Goal: Information Seeking & Learning: Learn about a topic

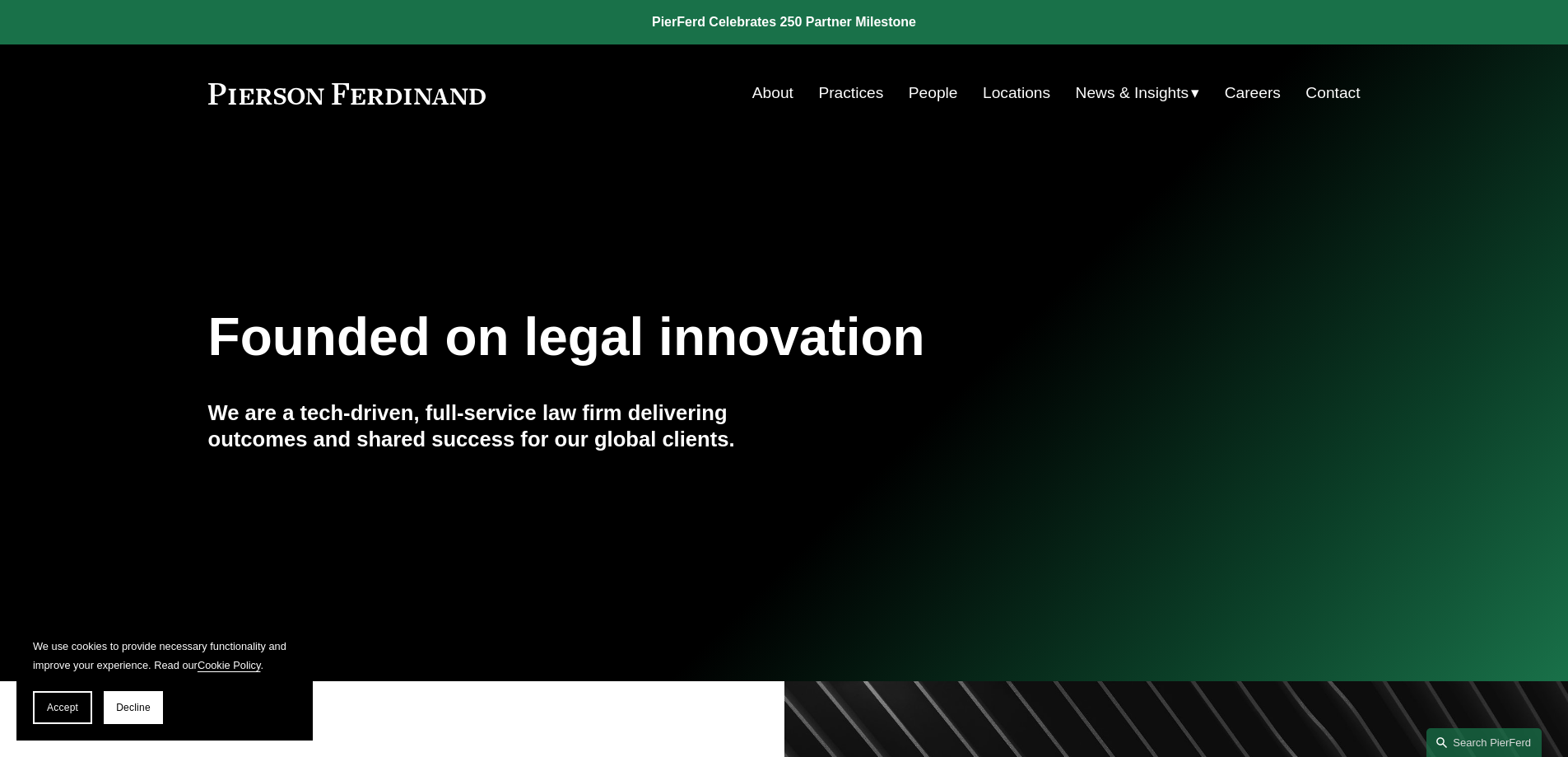
scroll to position [165, 0]
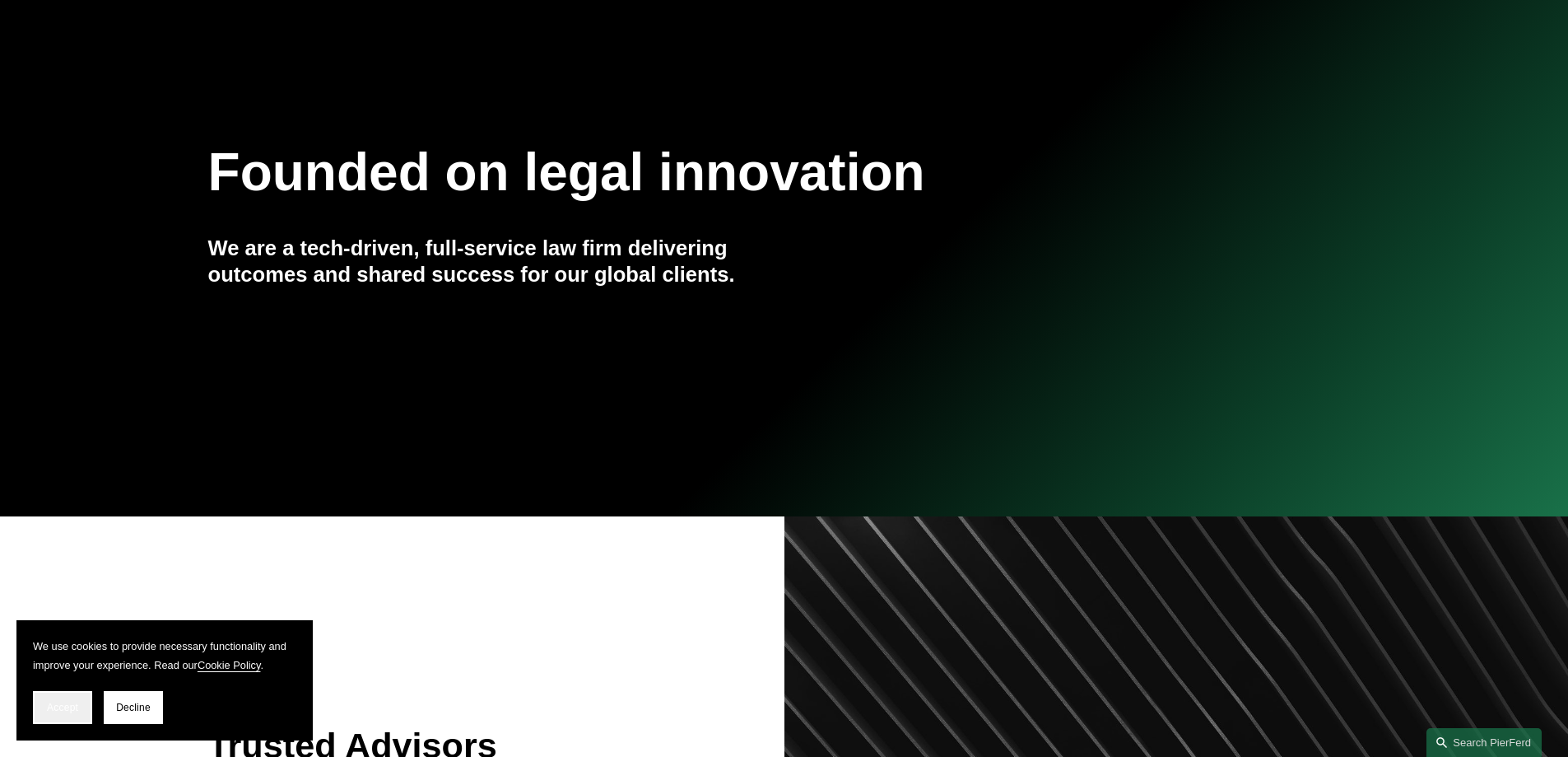
click at [68, 698] on button "Accept" at bounding box center [63, 707] width 59 height 33
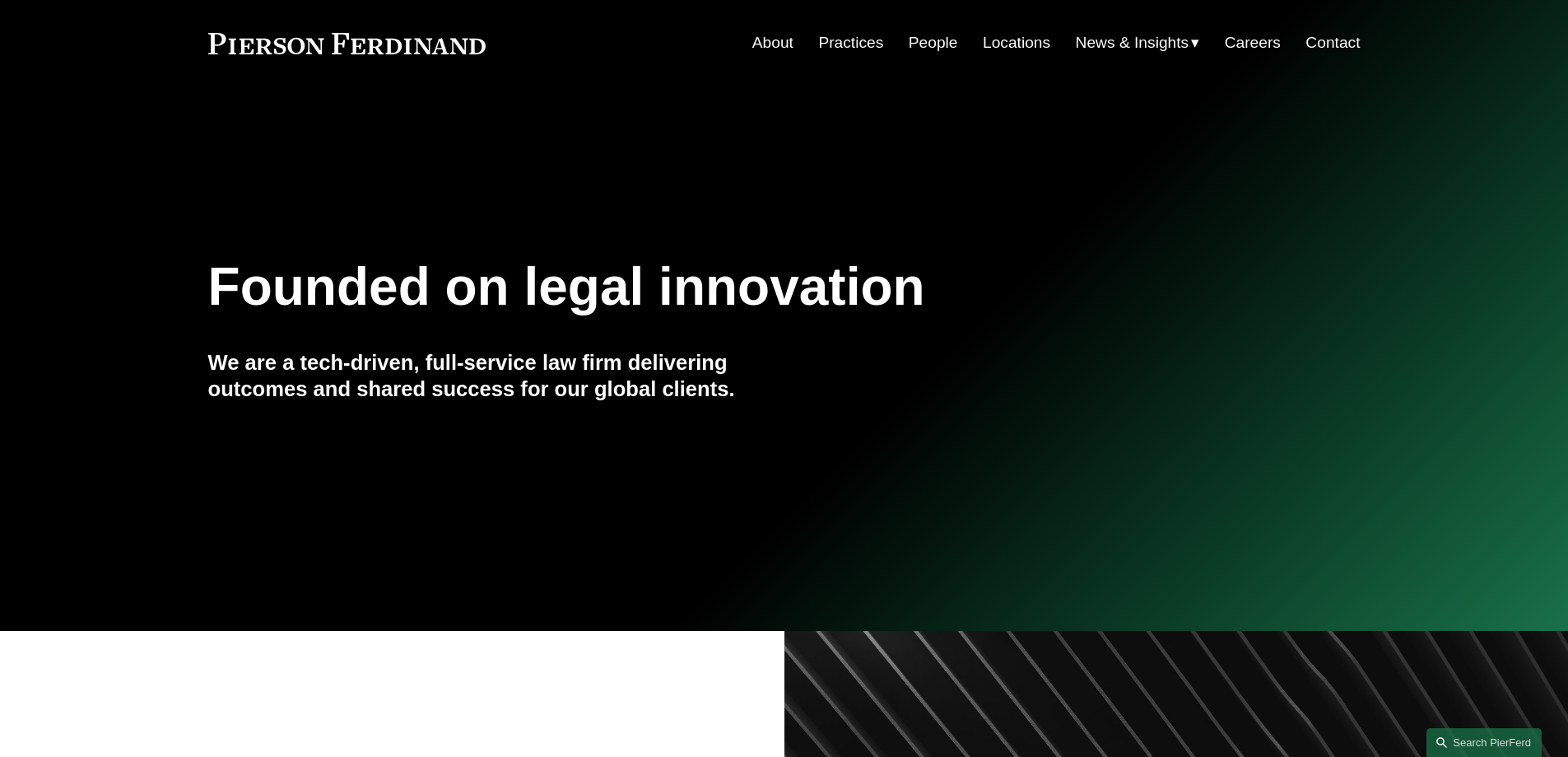
scroll to position [0, 0]
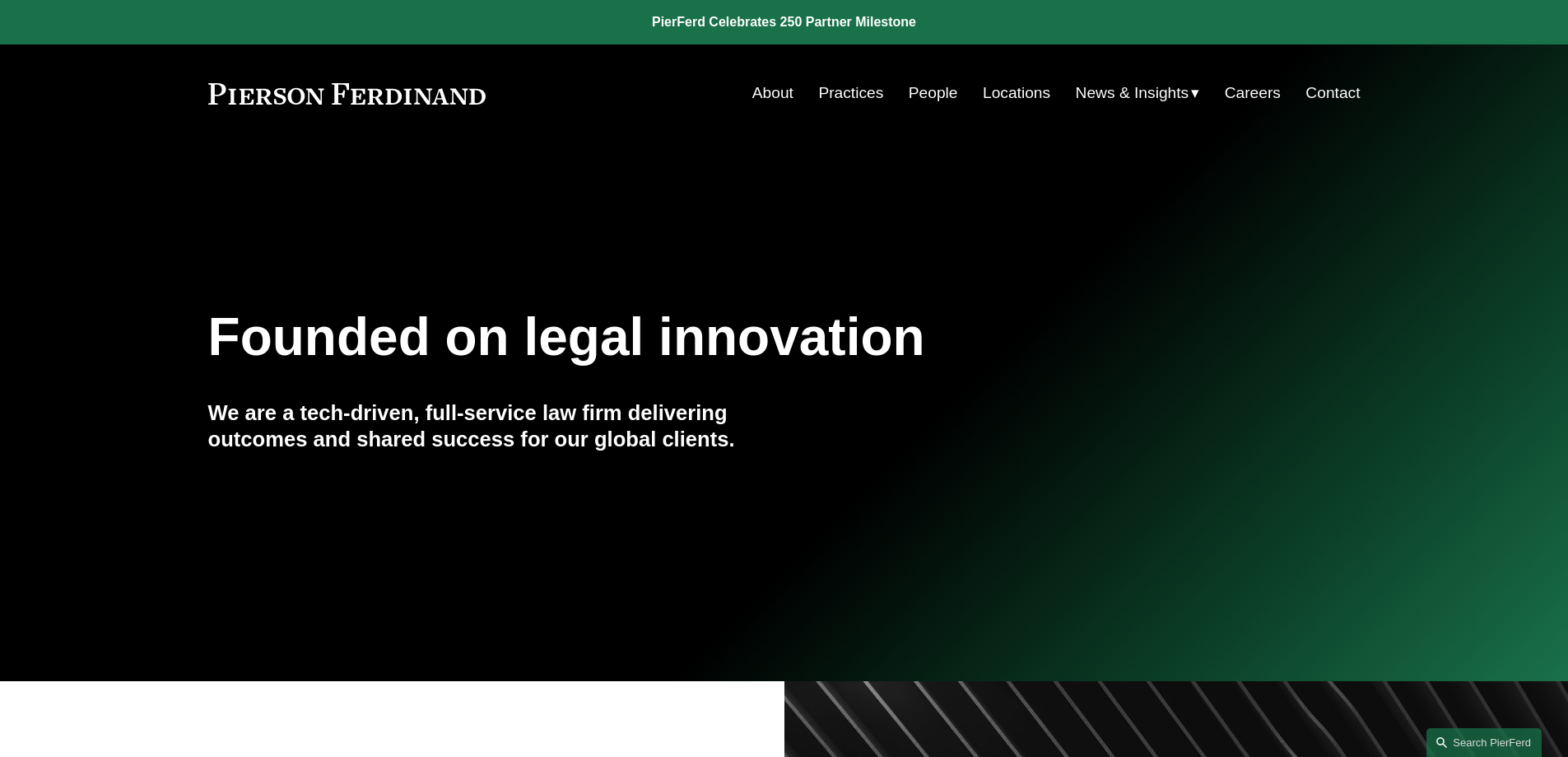
click at [990, 95] on link "Locations" at bounding box center [1016, 93] width 68 height 32
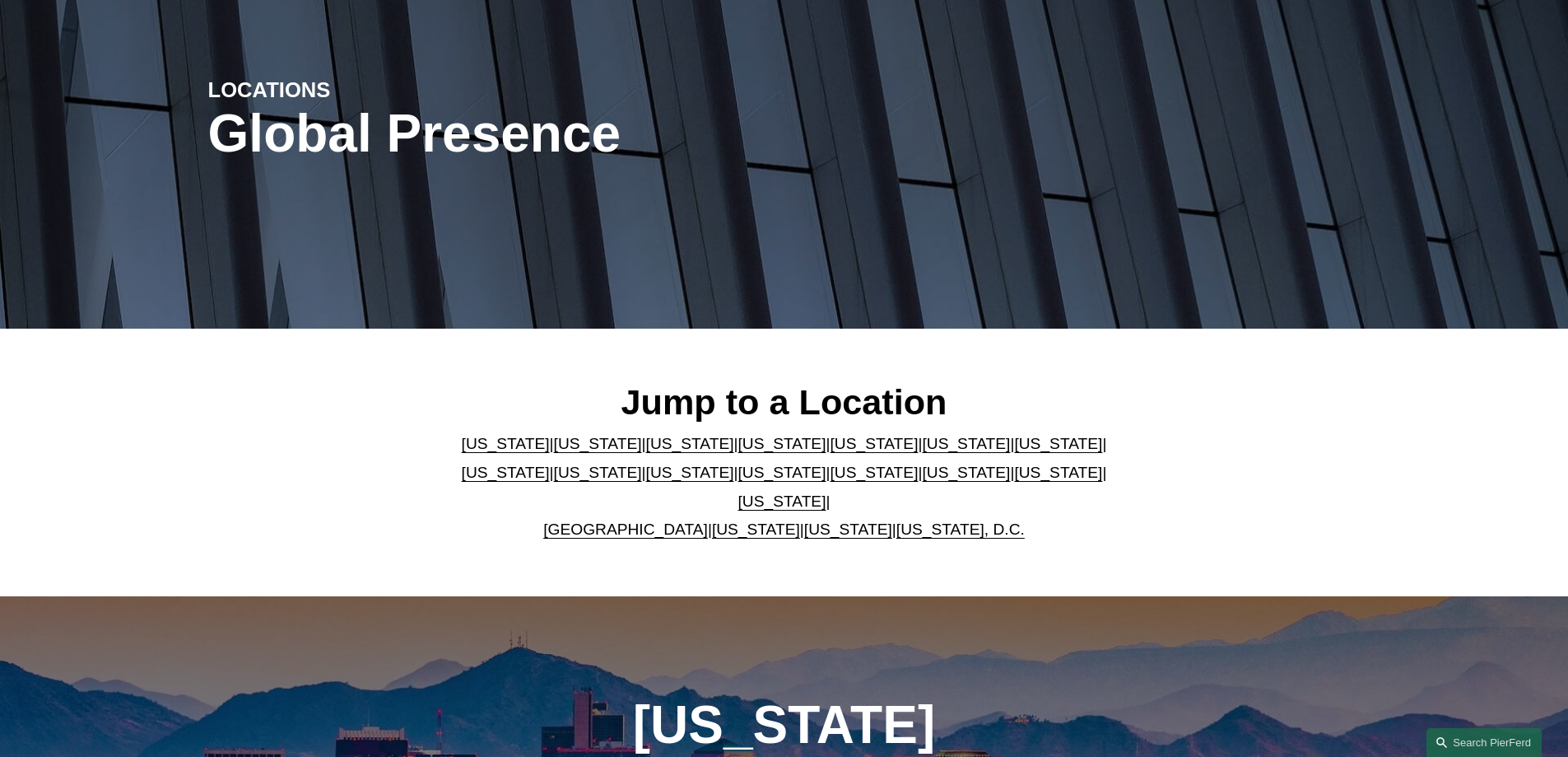
scroll to position [247, 0]
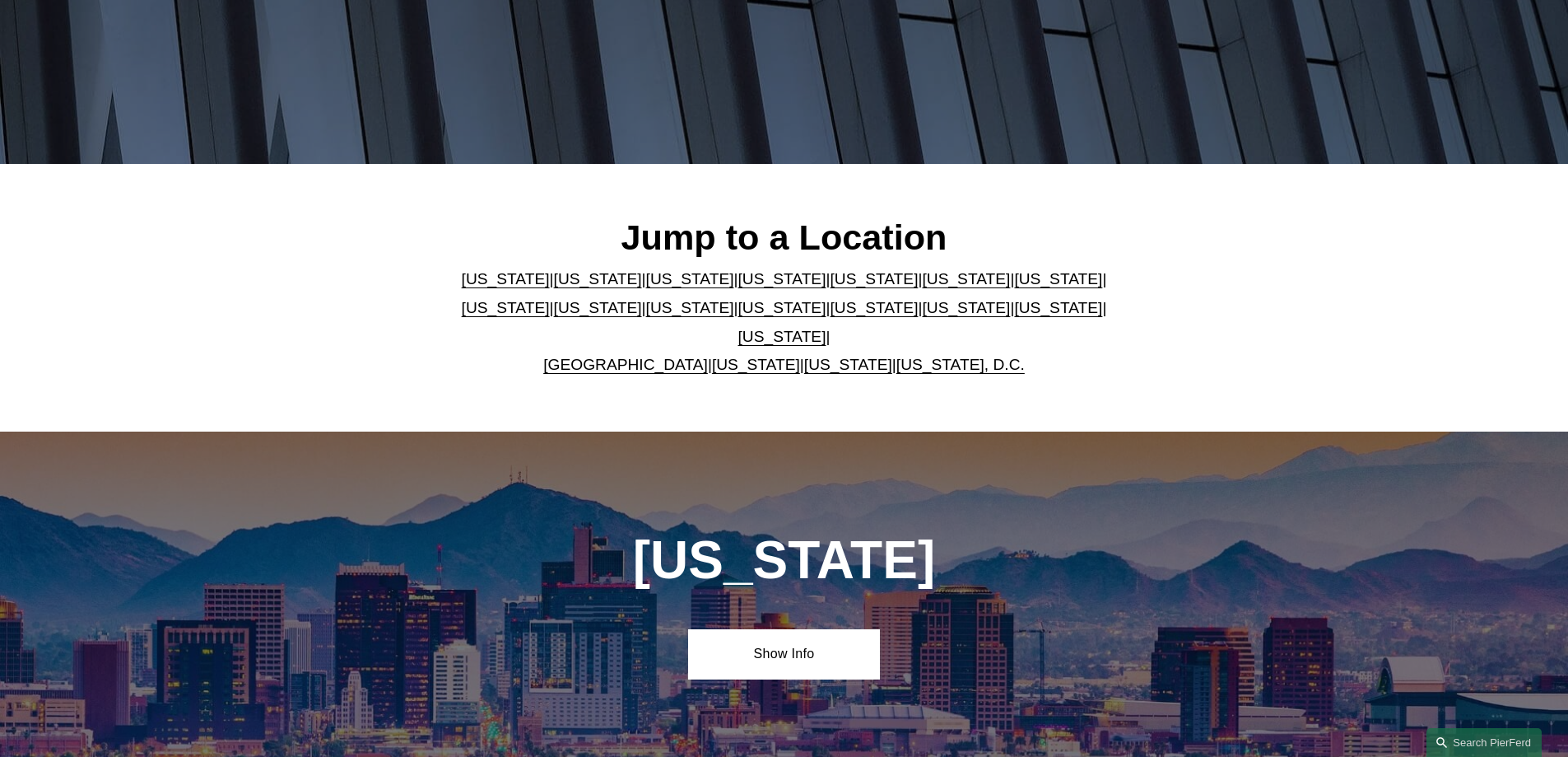
click at [739, 316] on link "[US_STATE]" at bounding box center [783, 307] width 88 height 17
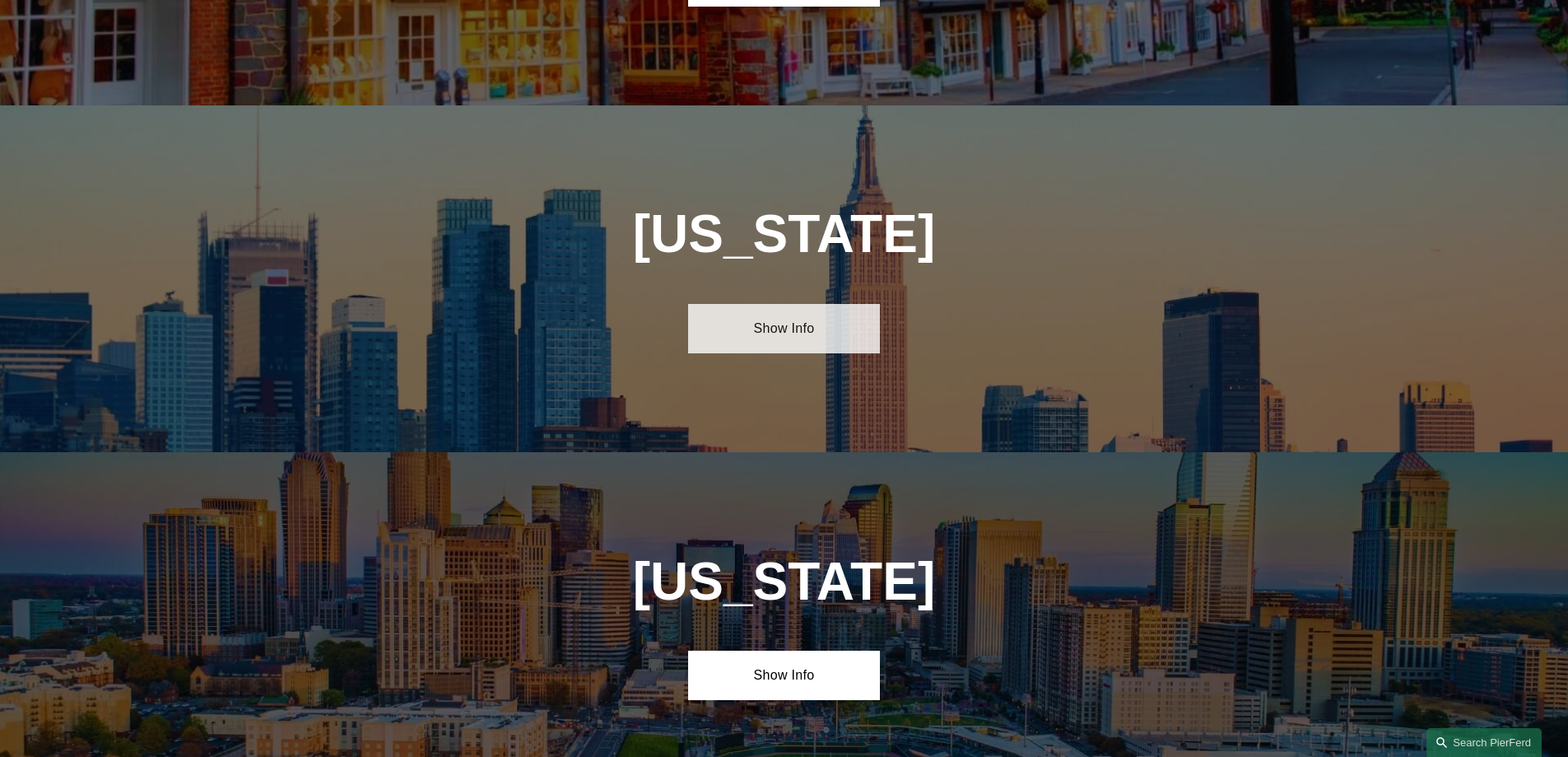
click at [772, 304] on link "Show Info" at bounding box center [784, 328] width 192 height 50
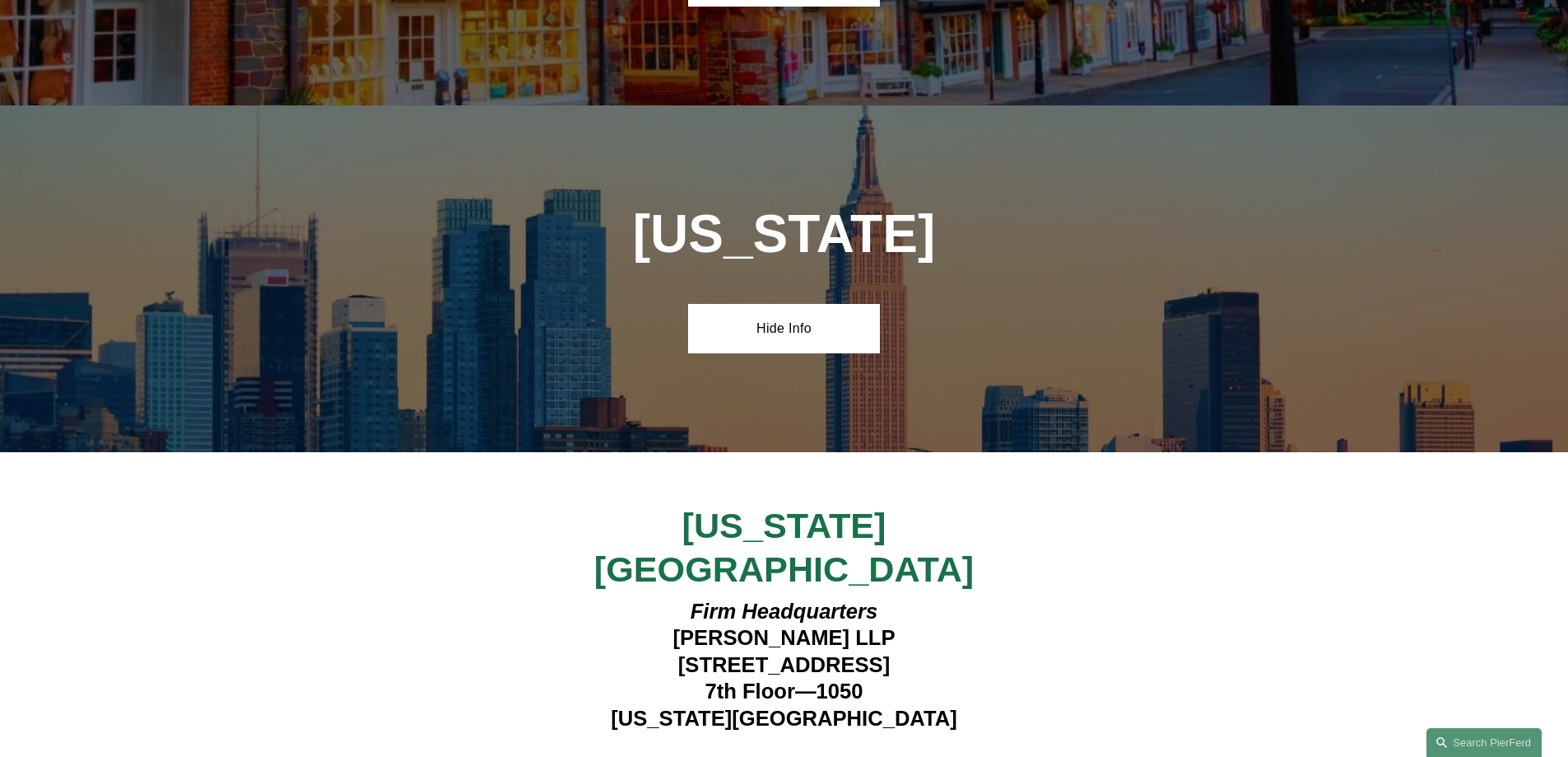
drag, startPoint x: 635, startPoint y: 526, endPoint x: 1090, endPoint y: 522, distance: 455.0
click at [1090, 522] on div "[US_STATE][GEOGRAPHIC_DATA] Firm Headquarters [PERSON_NAME] LLP [STREET_ADDRESS…" at bounding box center [784, 646] width 1568 height 284
click at [776, 754] on strong "View Lawyers" at bounding box center [778, 763] width 104 height 17
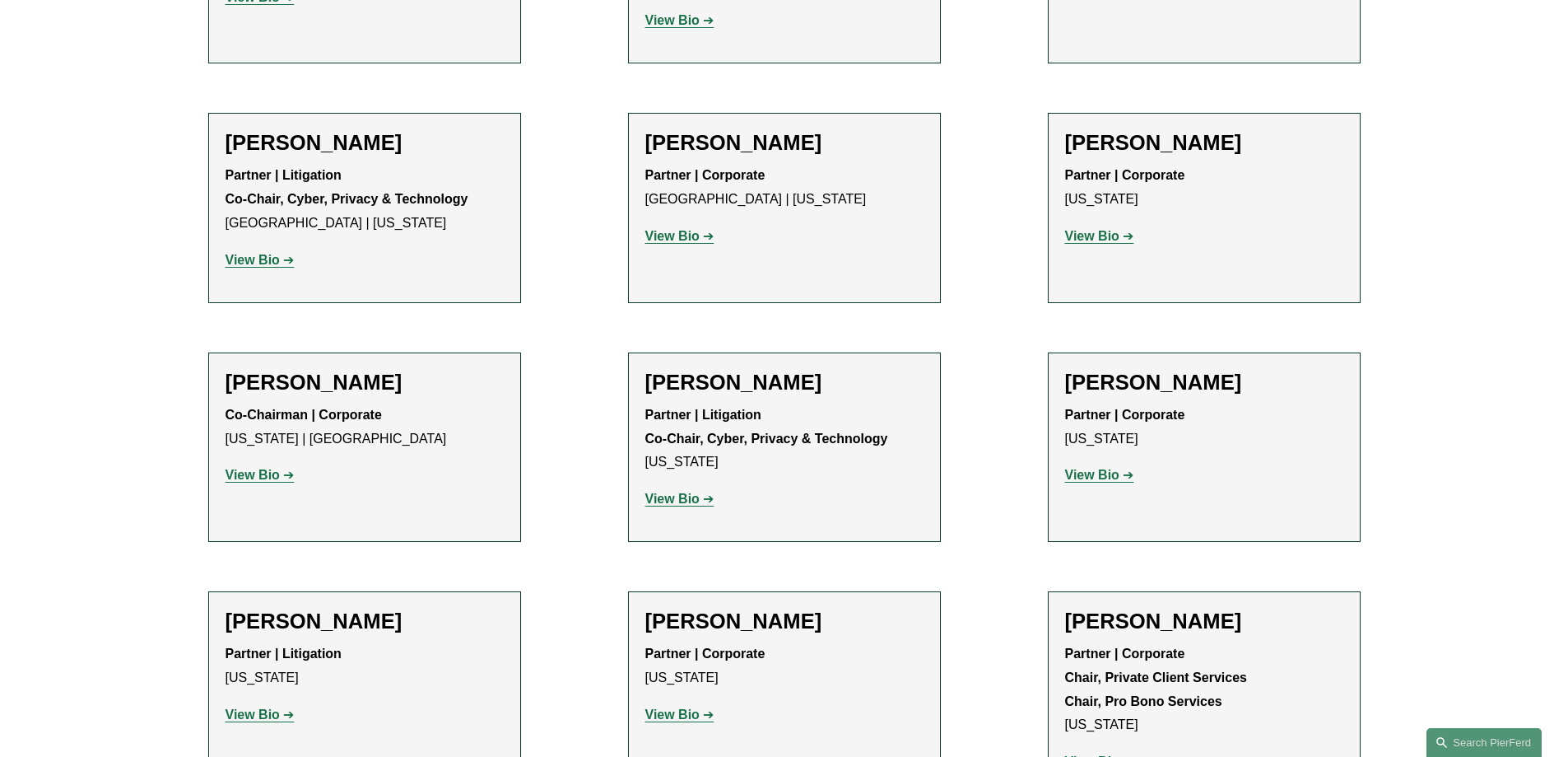
scroll to position [4941, 0]
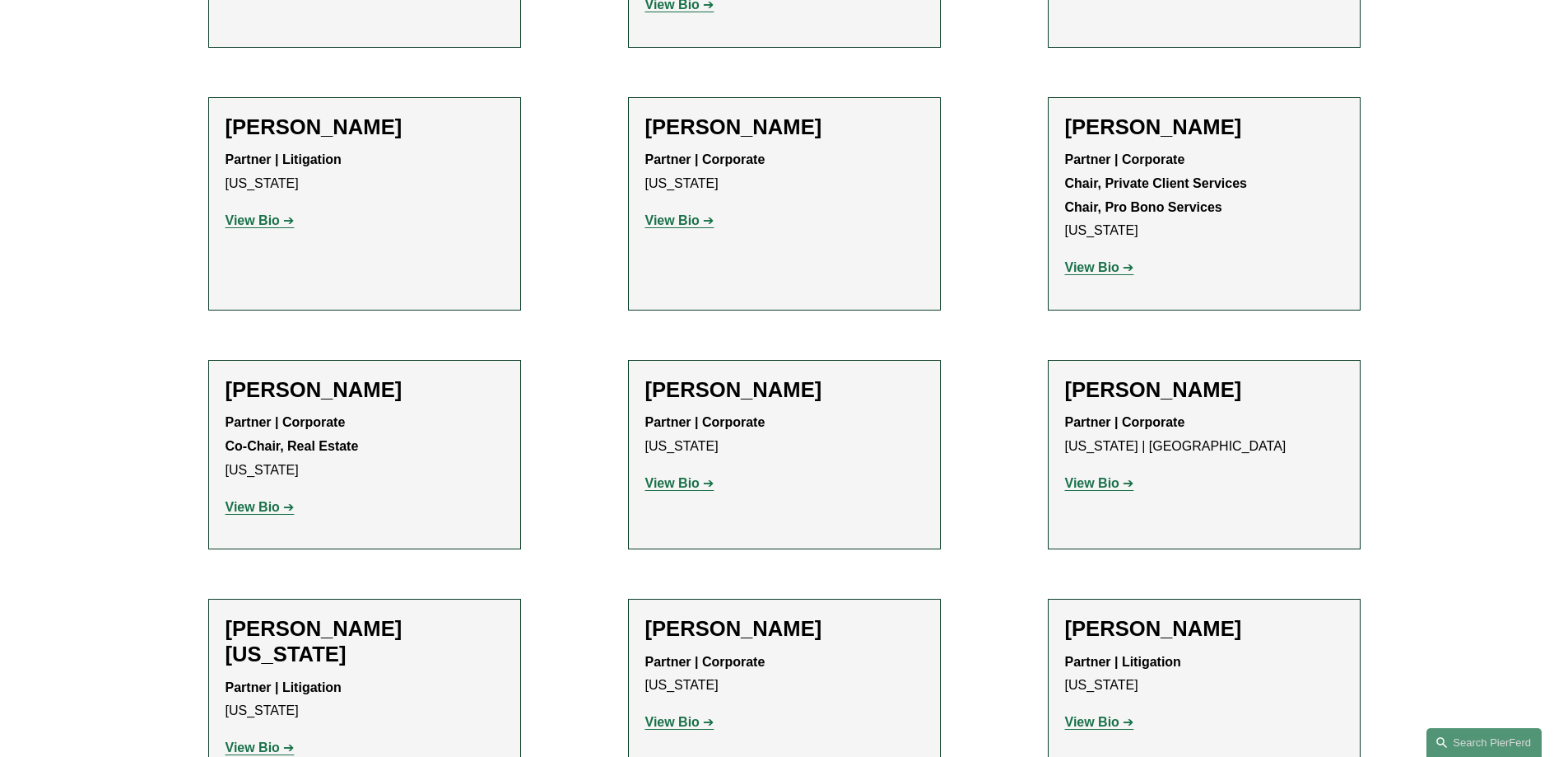
click at [1094, 476] on strong "View Bio" at bounding box center [1092, 483] width 54 height 14
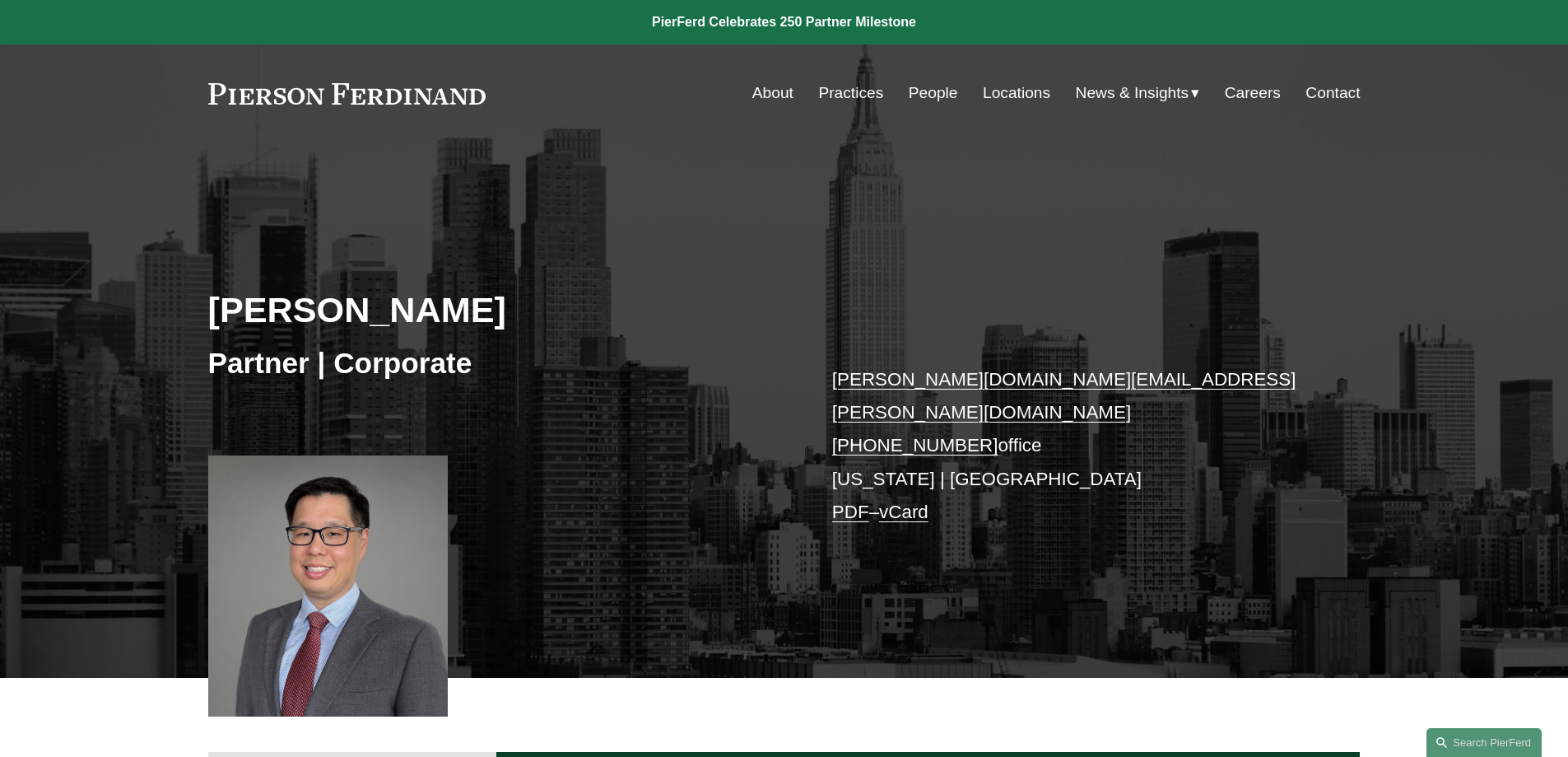
scroll to position [329, 0]
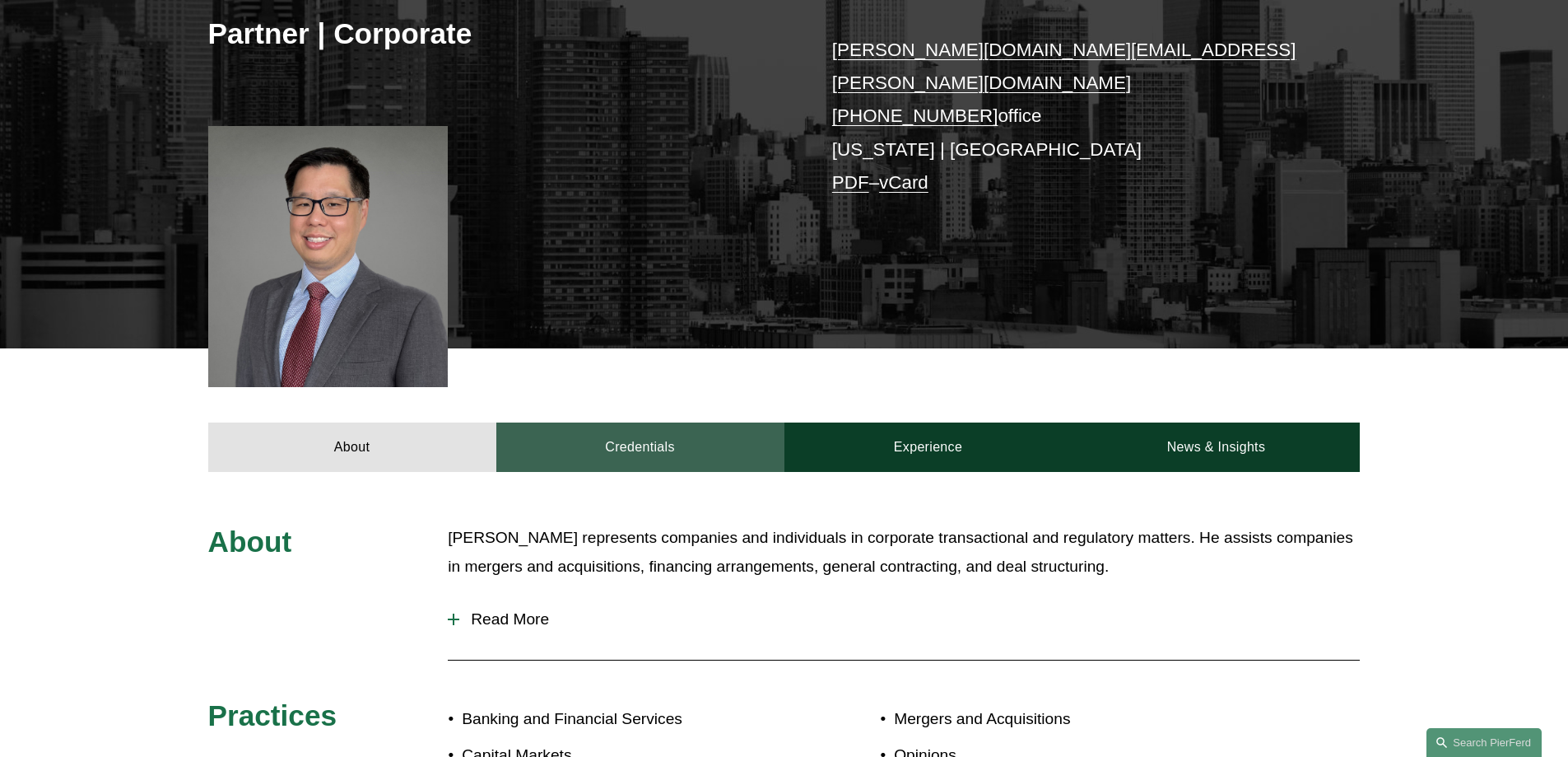
click at [648, 435] on link "Credentials" at bounding box center [640, 448] width 288 height 50
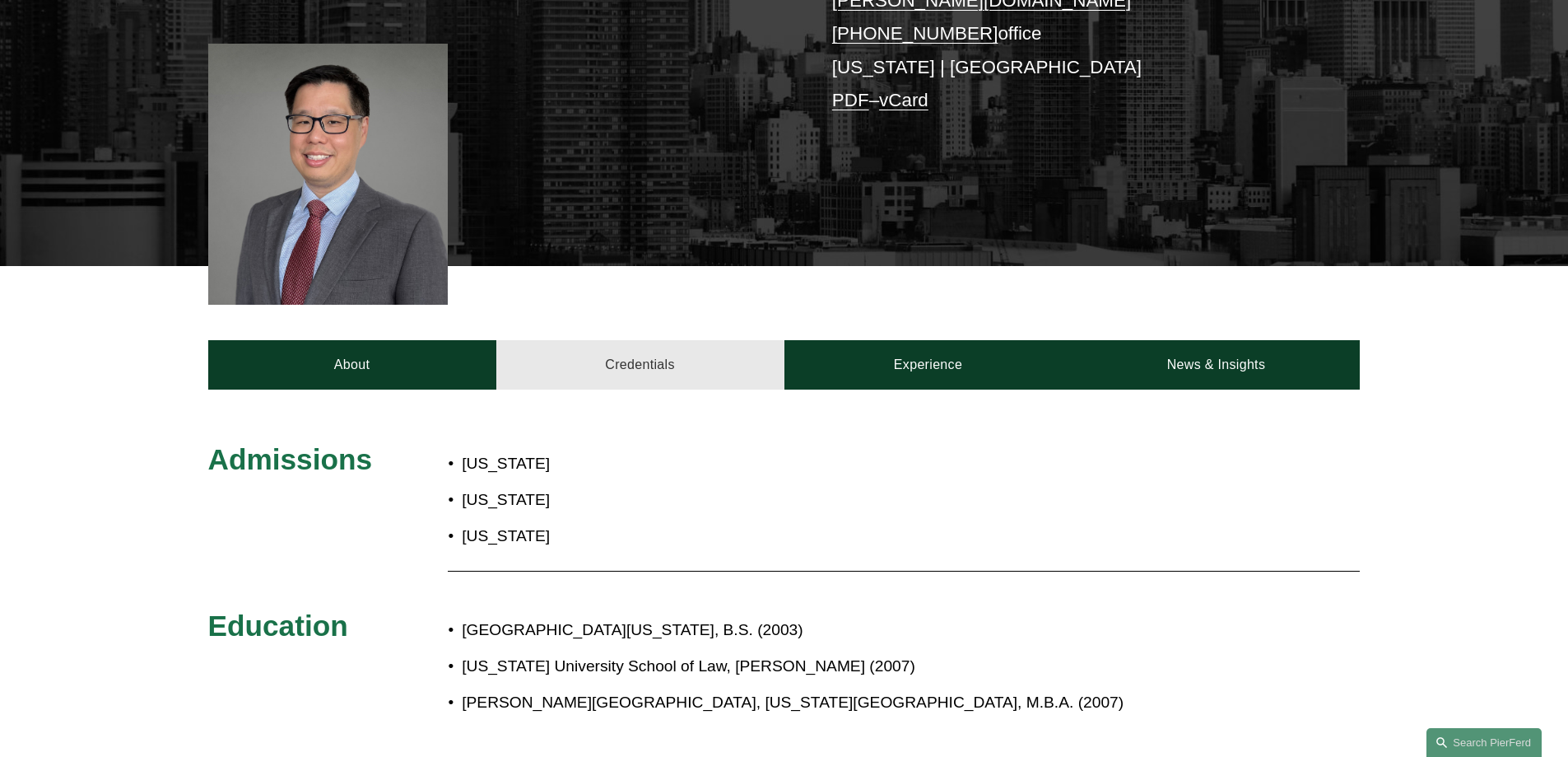
scroll to position [494, 0]
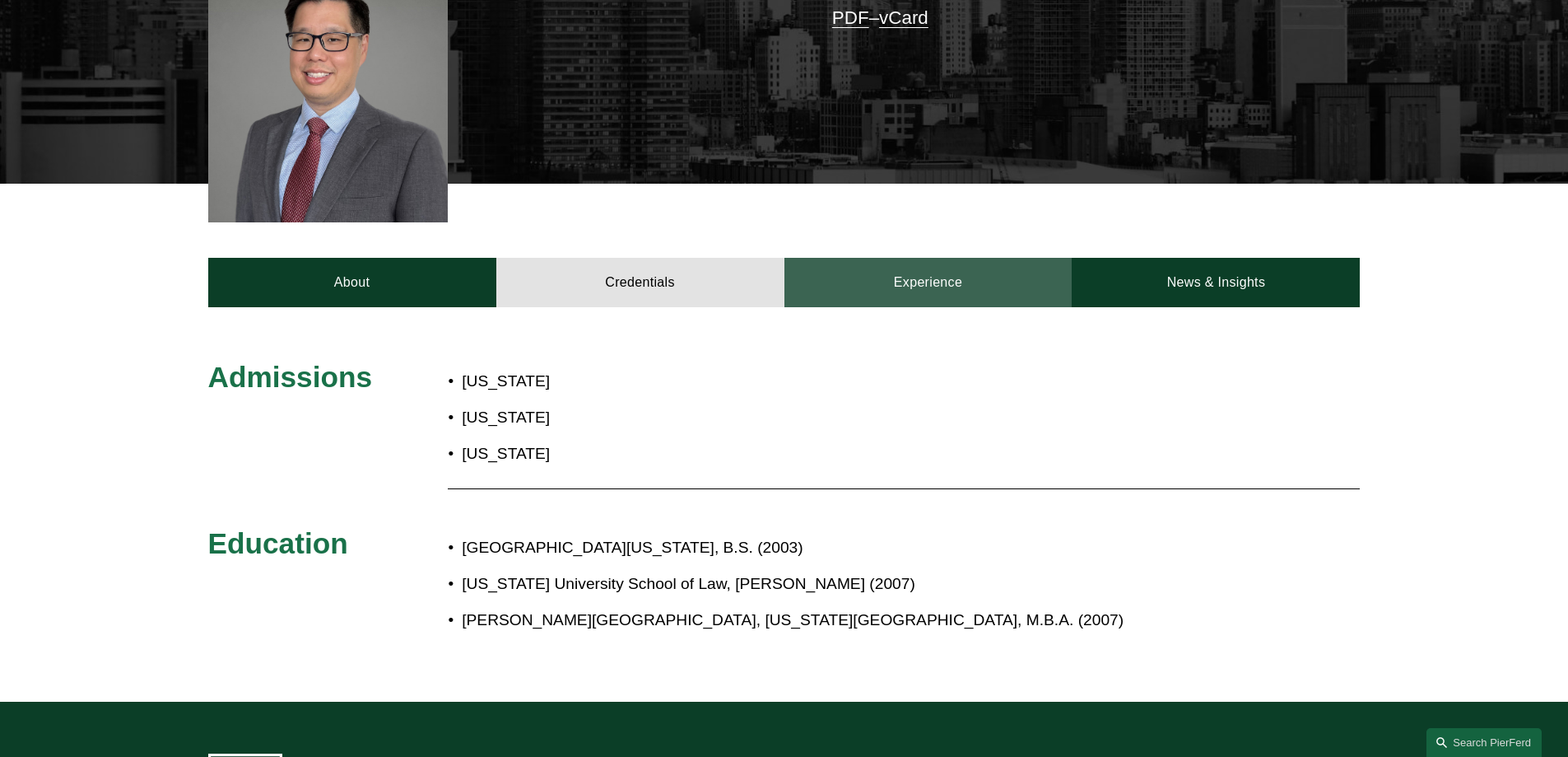
click at [962, 273] on link "Experience" at bounding box center [929, 283] width 288 height 50
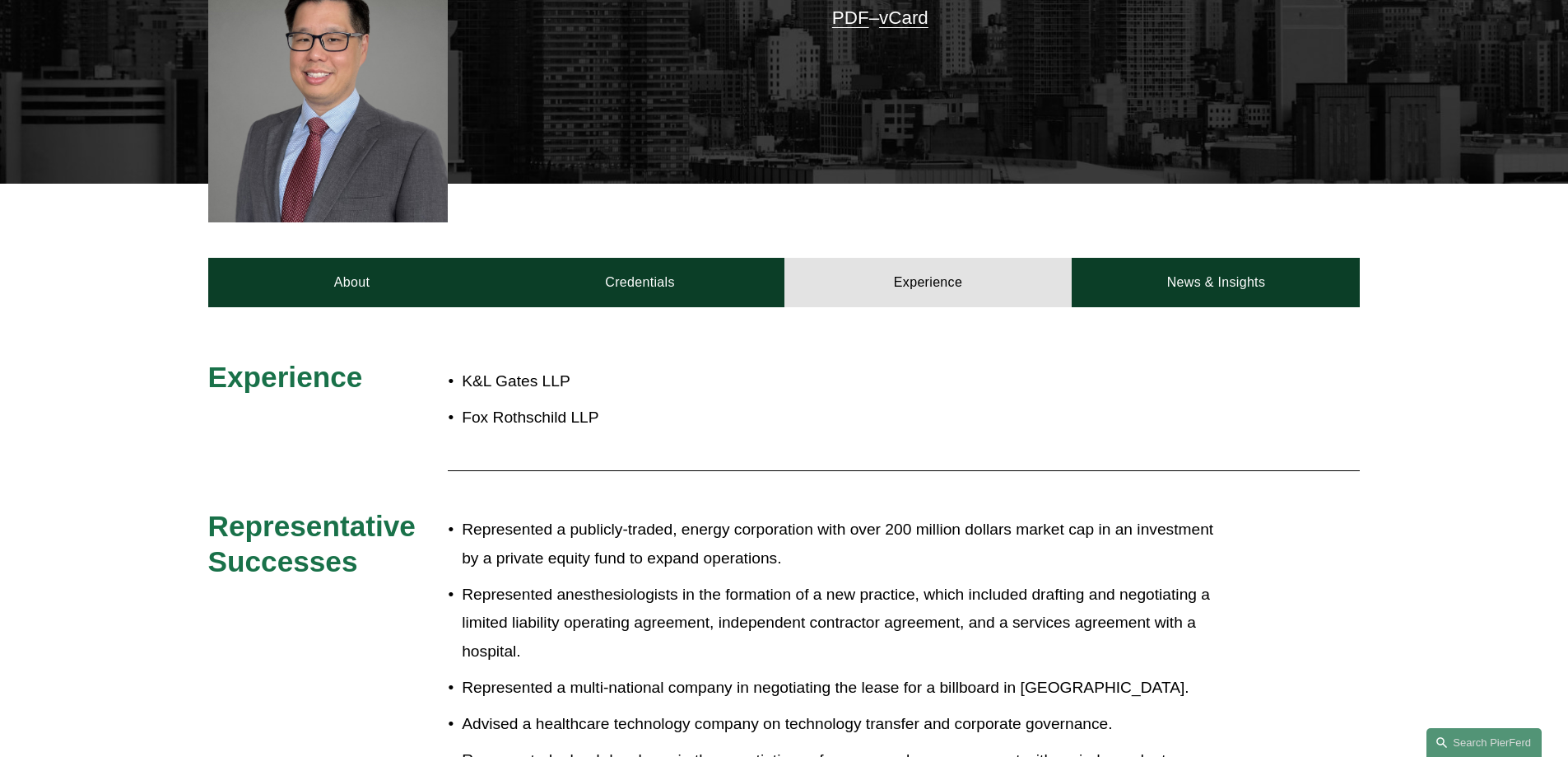
click at [980, 562] on ul "Represented a publicly-traded, energy corporation with over 200 million dollars…" at bounding box center [831, 746] width 768 height 462
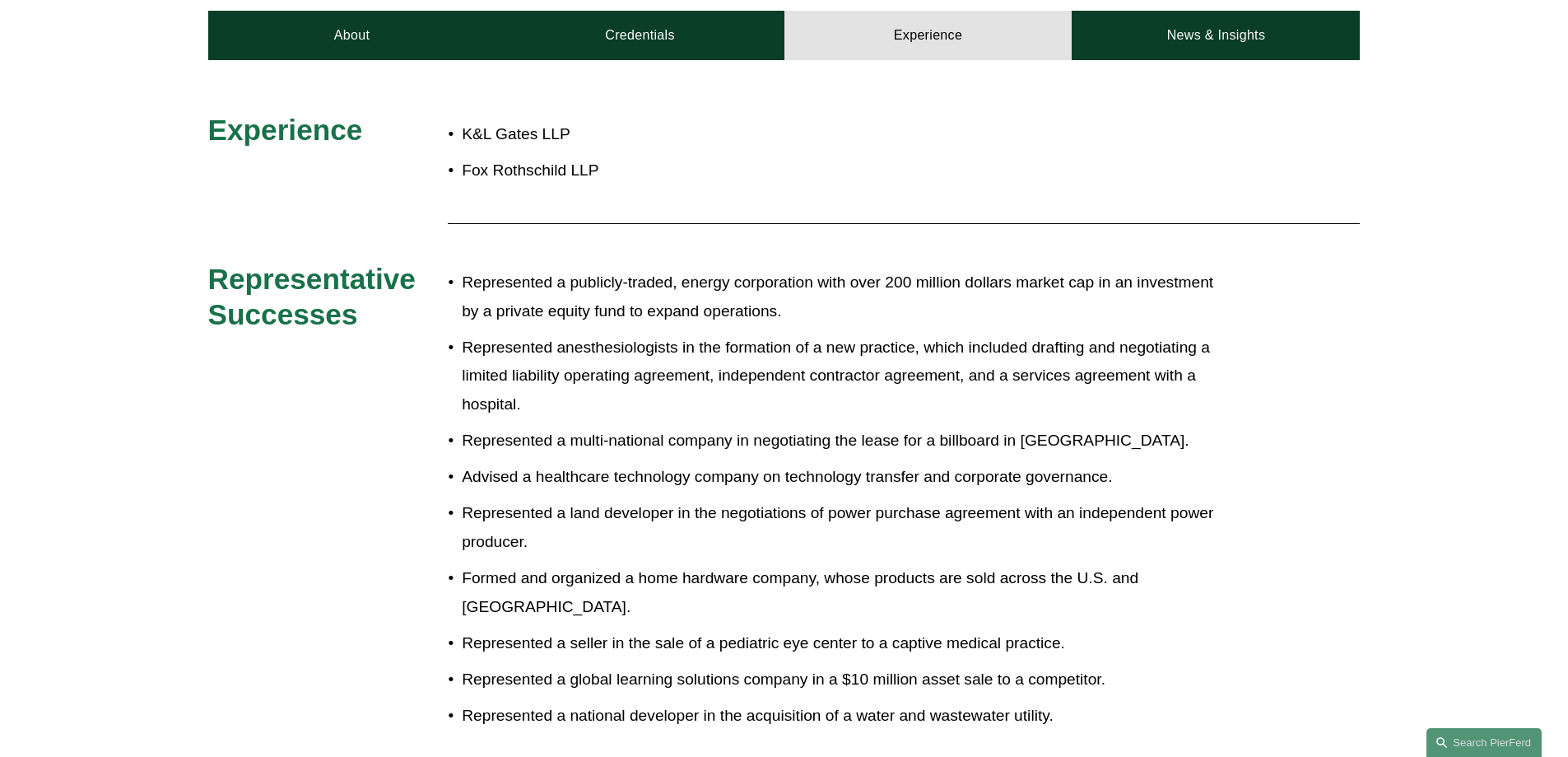
scroll to position [411, 0]
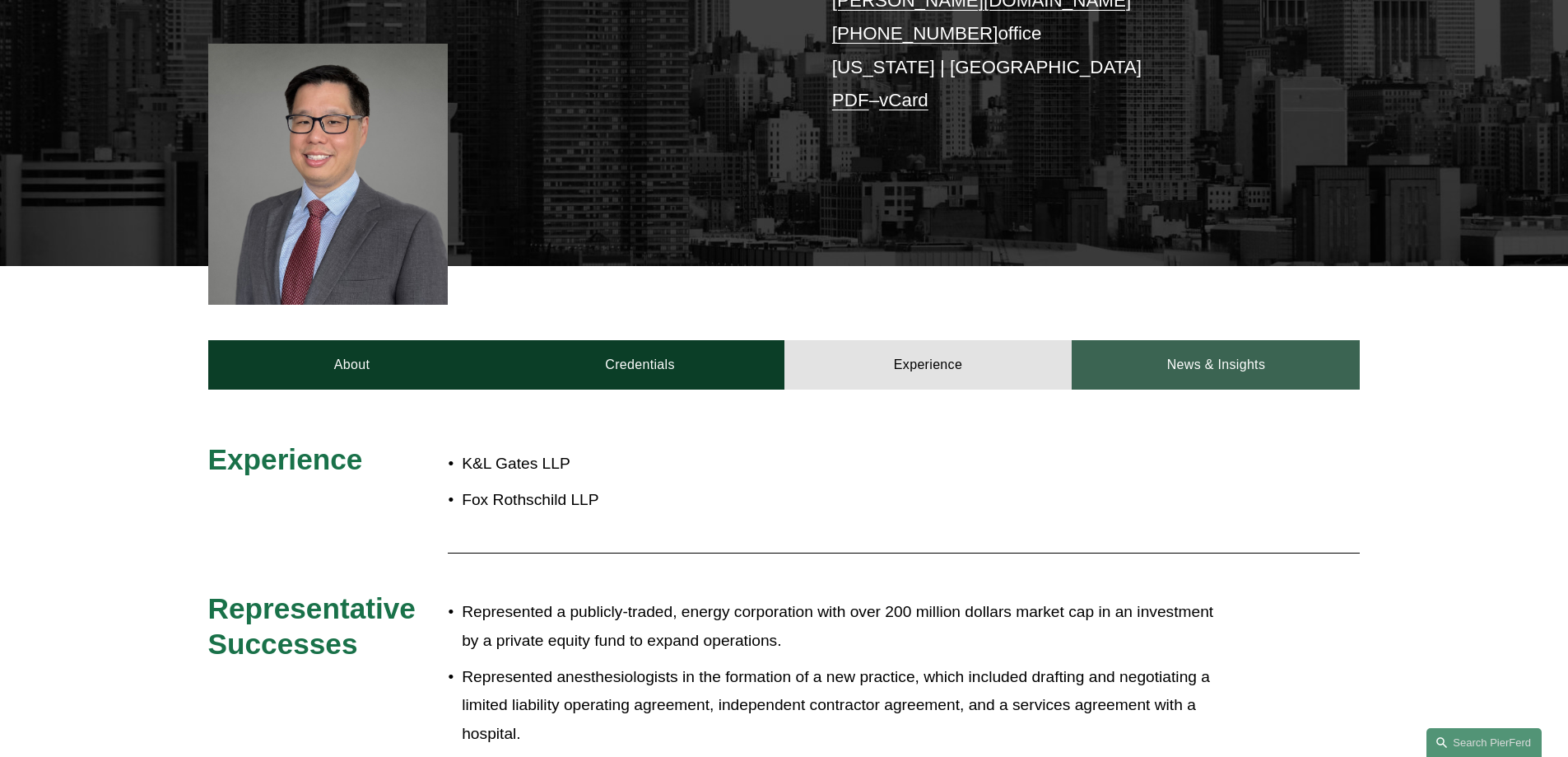
click at [1241, 346] on link "News & Insights" at bounding box center [1216, 365] width 288 height 50
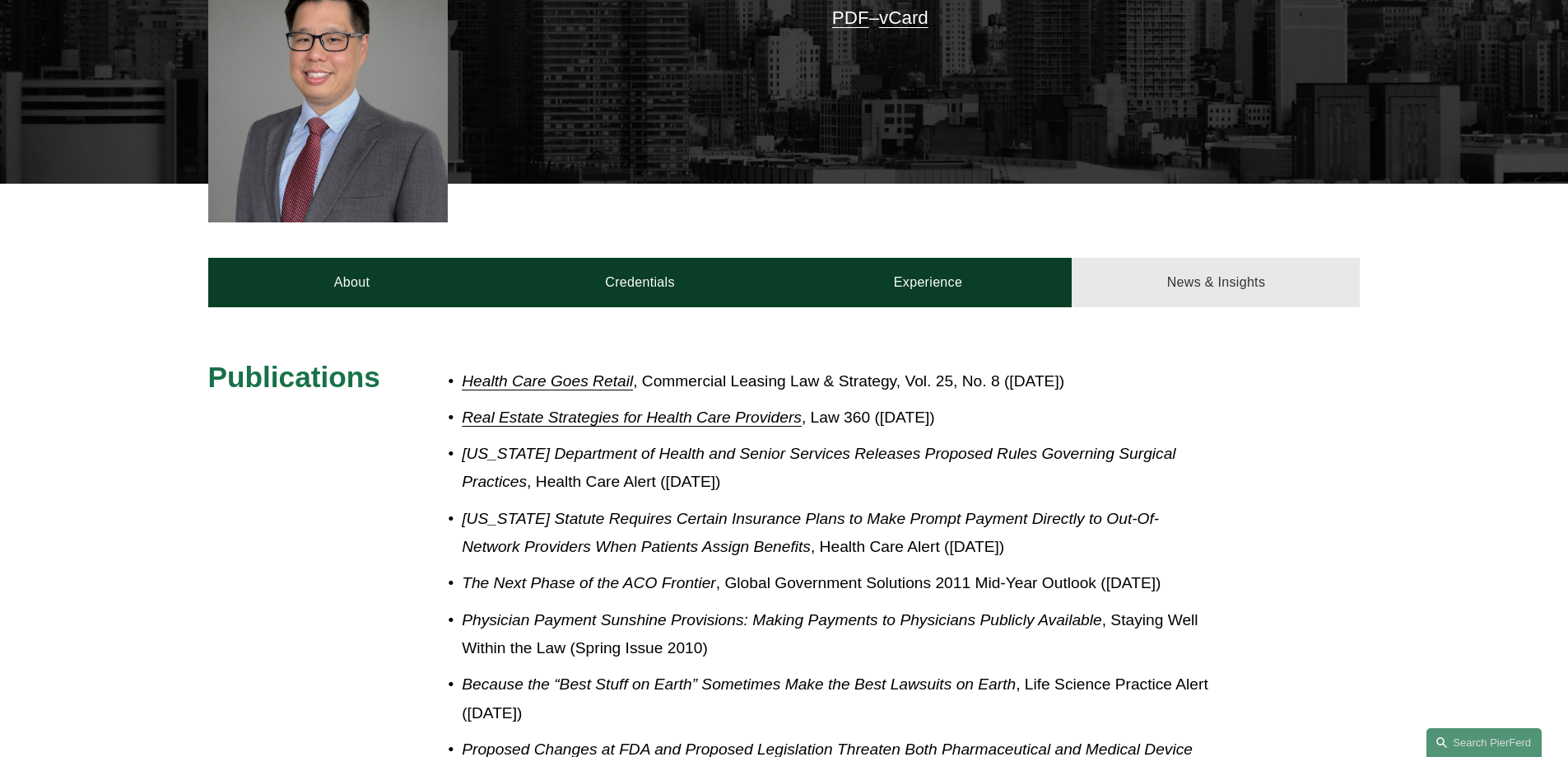
scroll to position [577, 0]
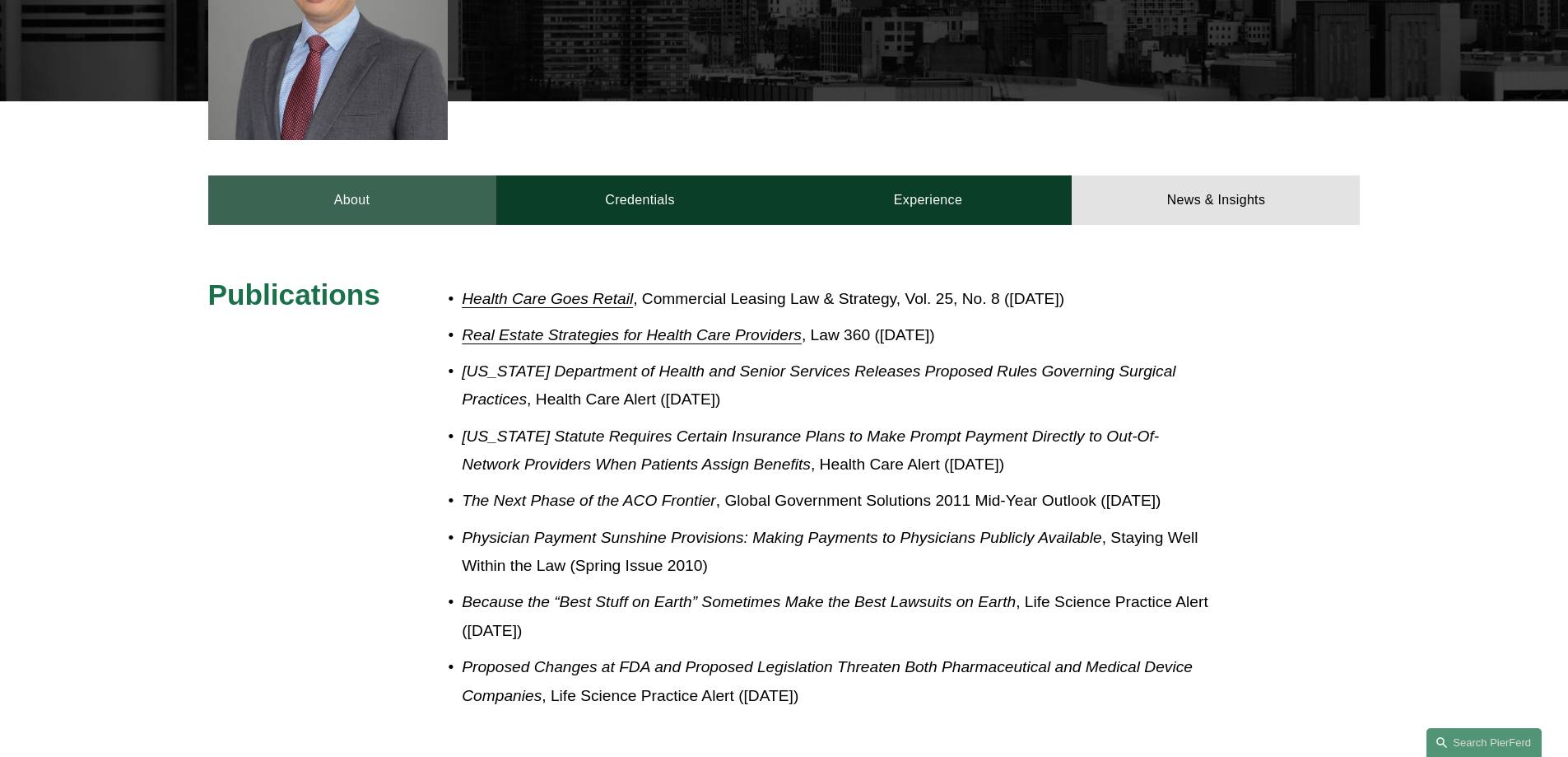
click at [343, 187] on link "About" at bounding box center [352, 200] width 288 height 50
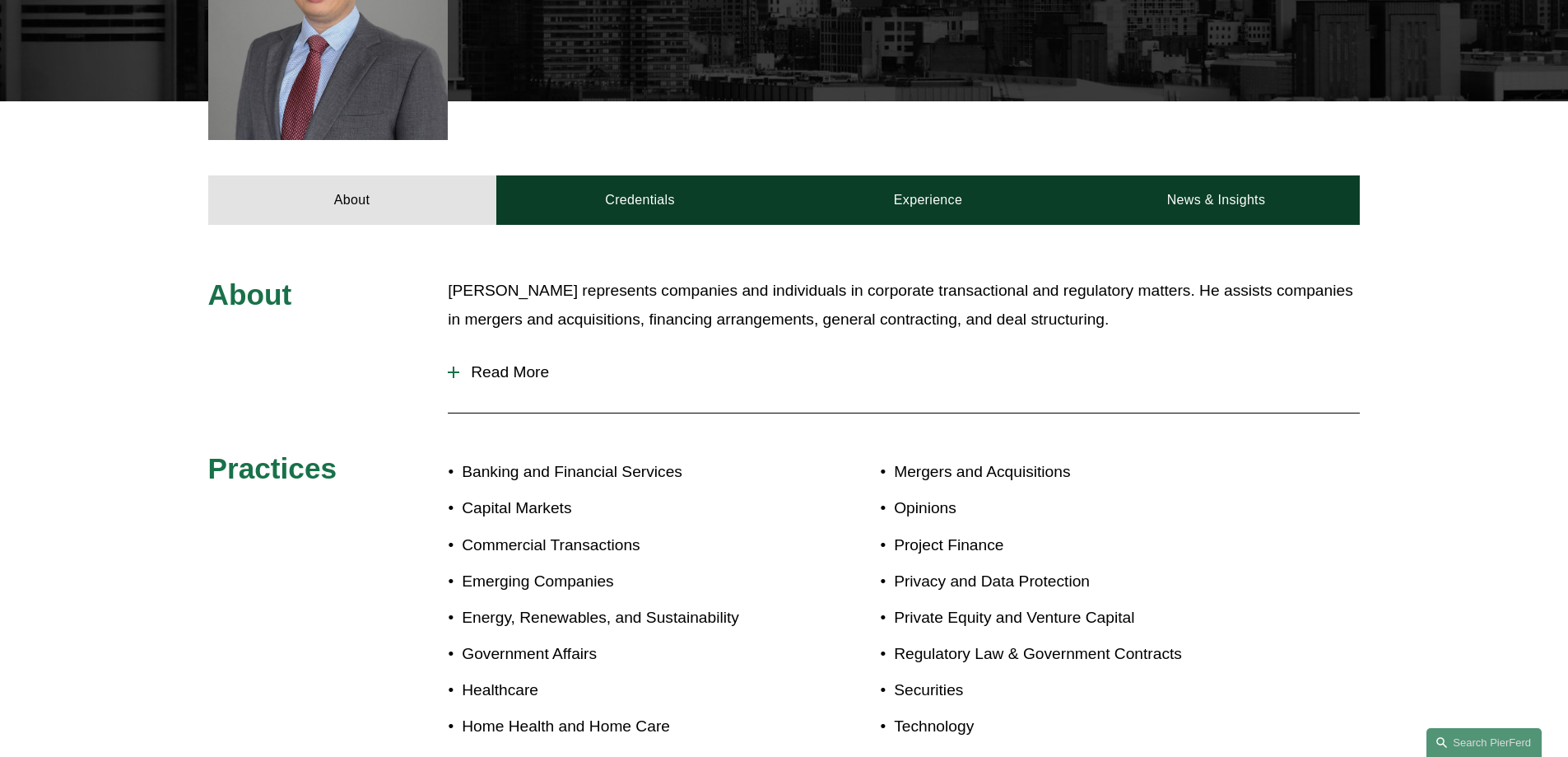
click at [827, 313] on p "Dean H. Wang represents companies and individuals in corporate transactional an…" at bounding box center [904, 305] width 912 height 57
click at [550, 363] on span "Read More" at bounding box center [909, 371] width 901 height 18
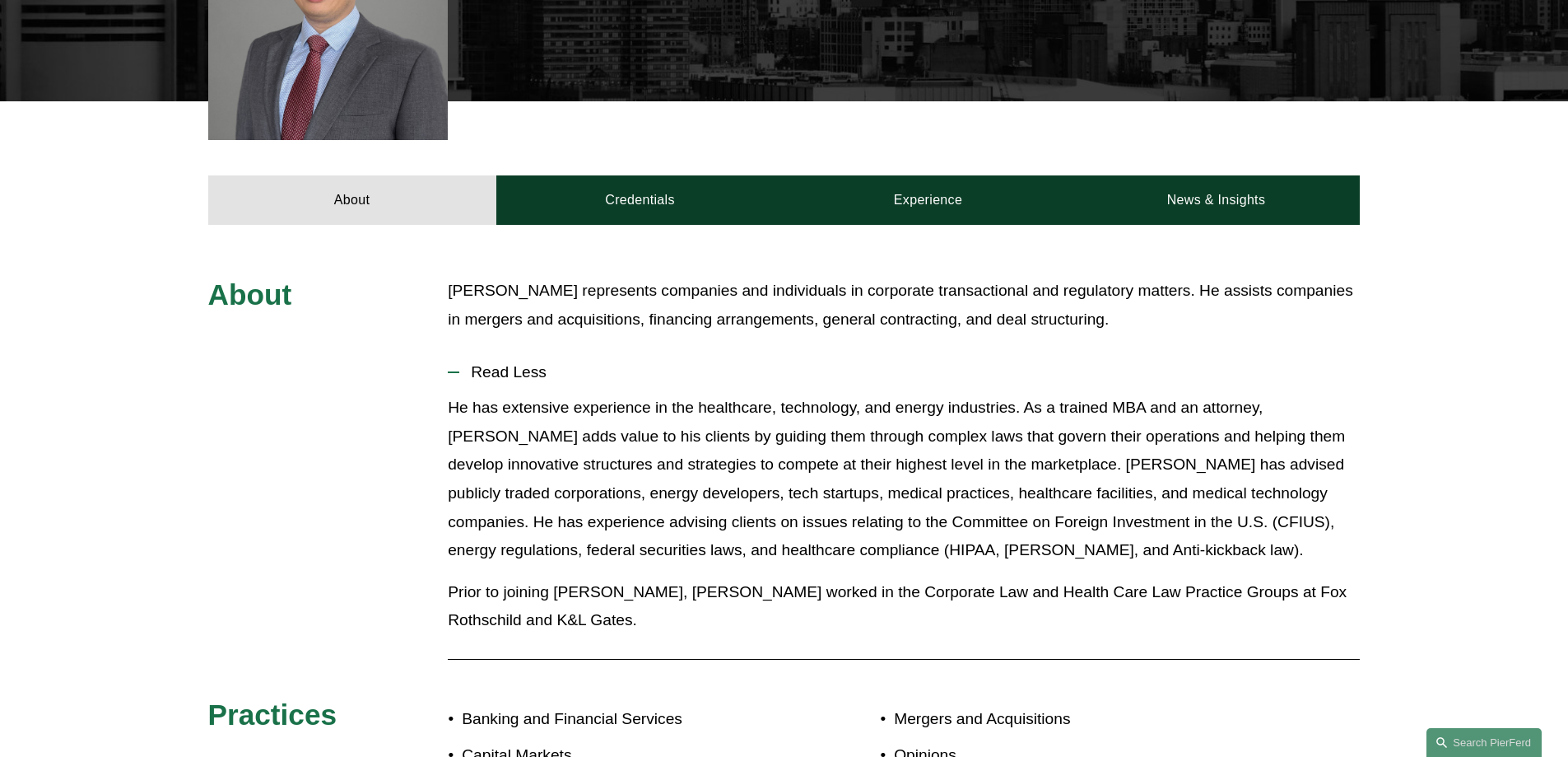
click at [752, 351] on button "Read Less" at bounding box center [904, 372] width 912 height 43
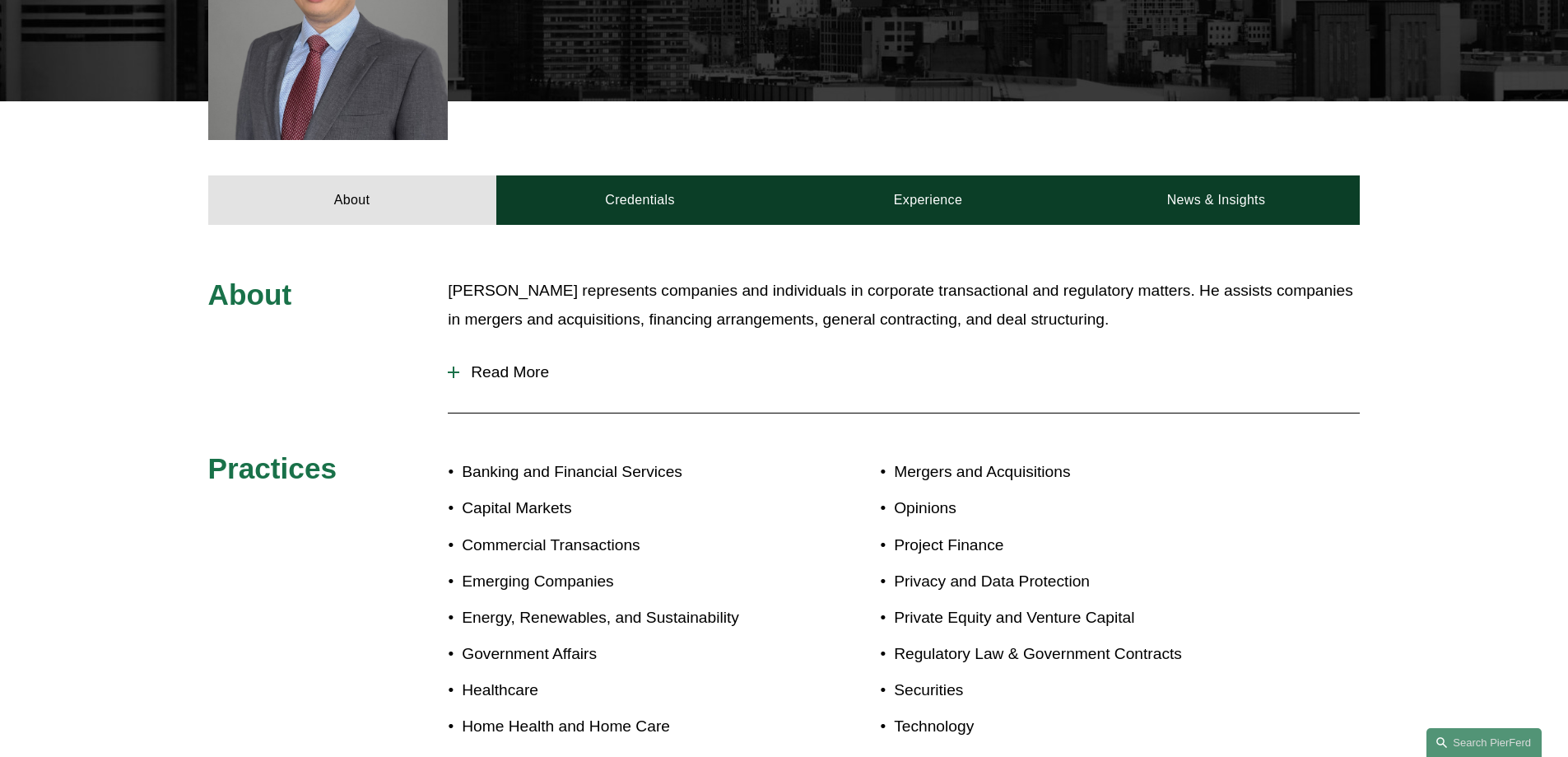
click at [512, 363] on span "Read More" at bounding box center [909, 371] width 901 height 18
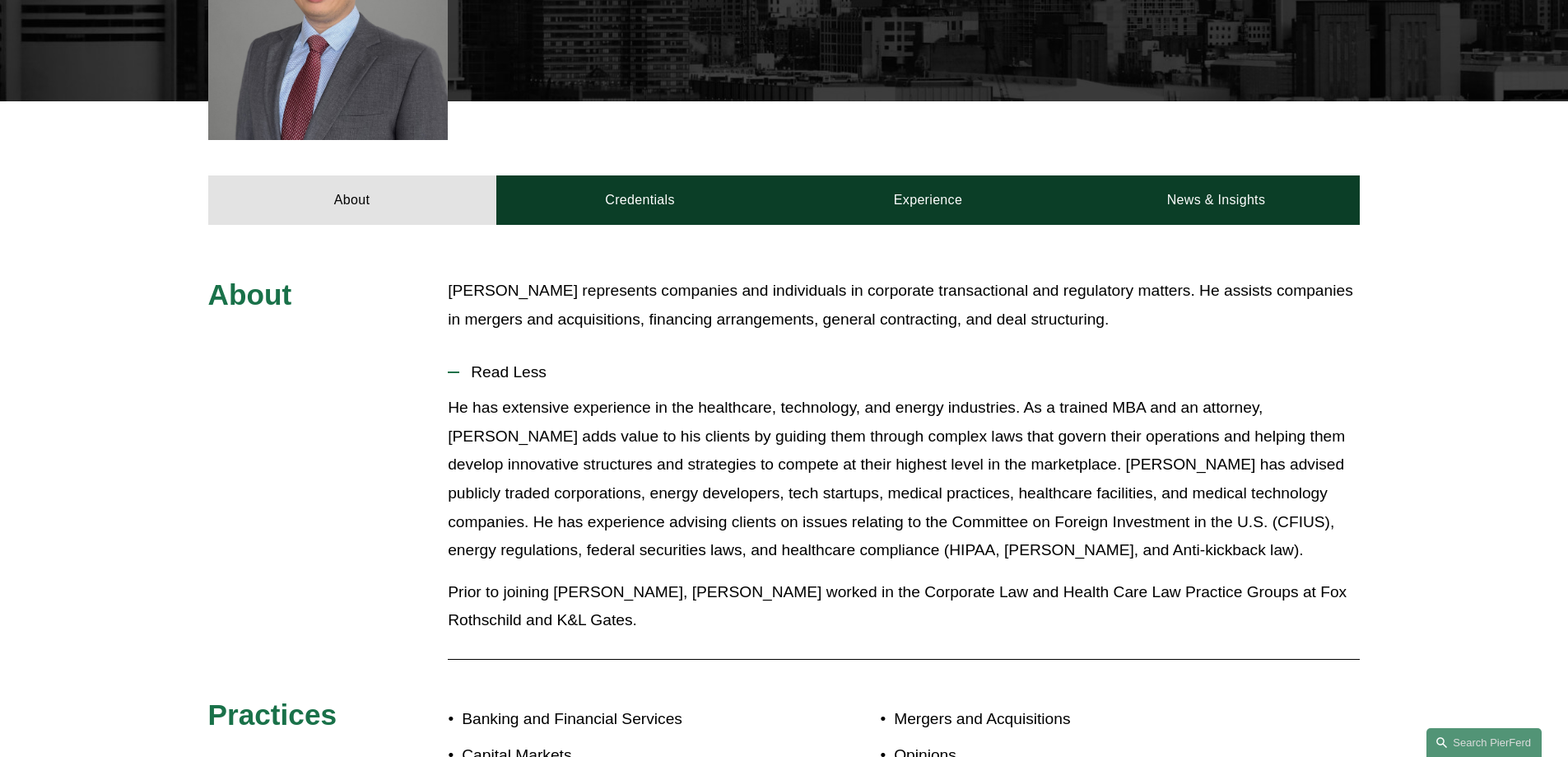
click at [600, 544] on p "He has extensive experience in the healthcare, technology, and energy industrie…" at bounding box center [904, 478] width 912 height 171
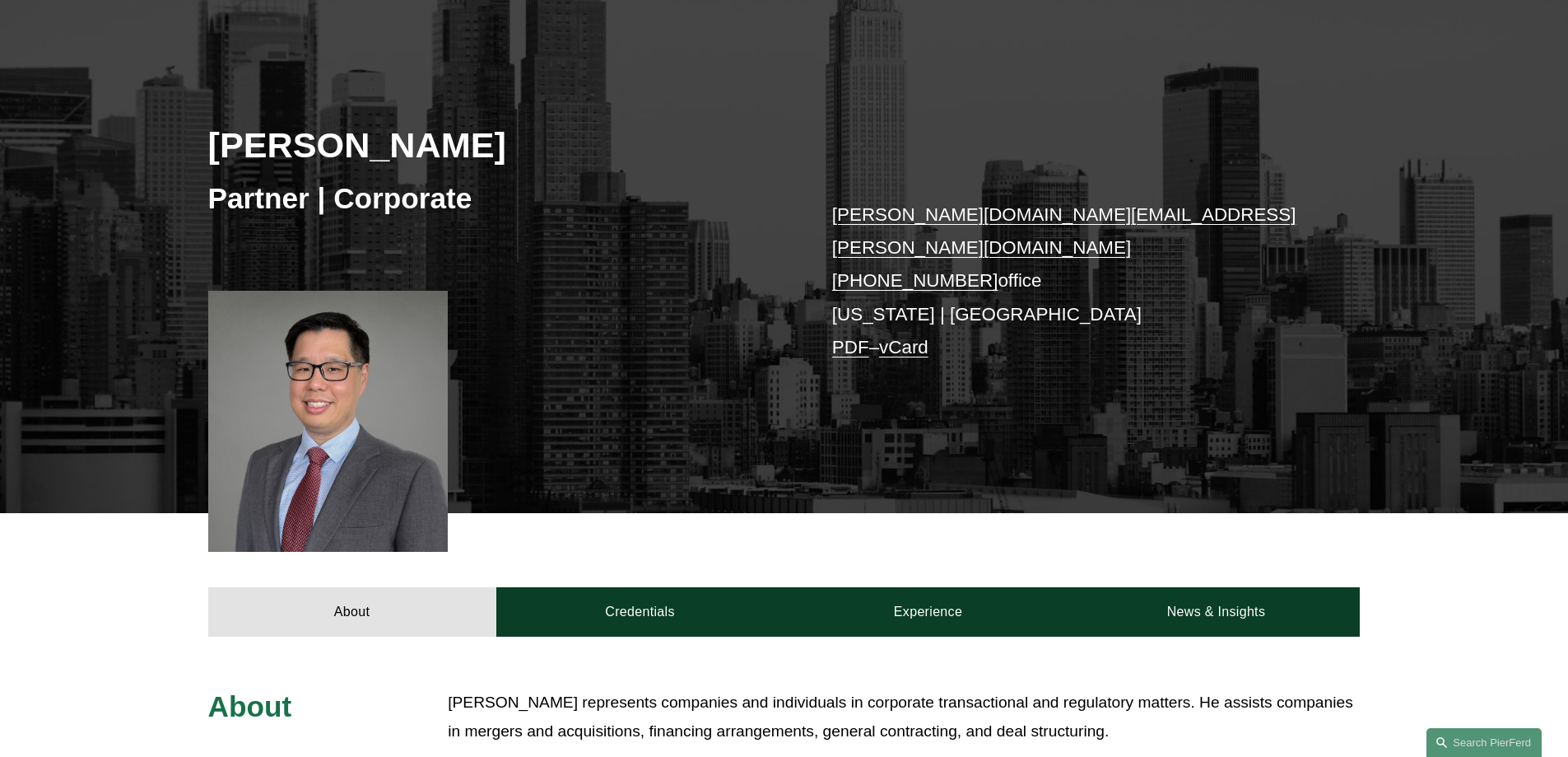
scroll to position [0, 0]
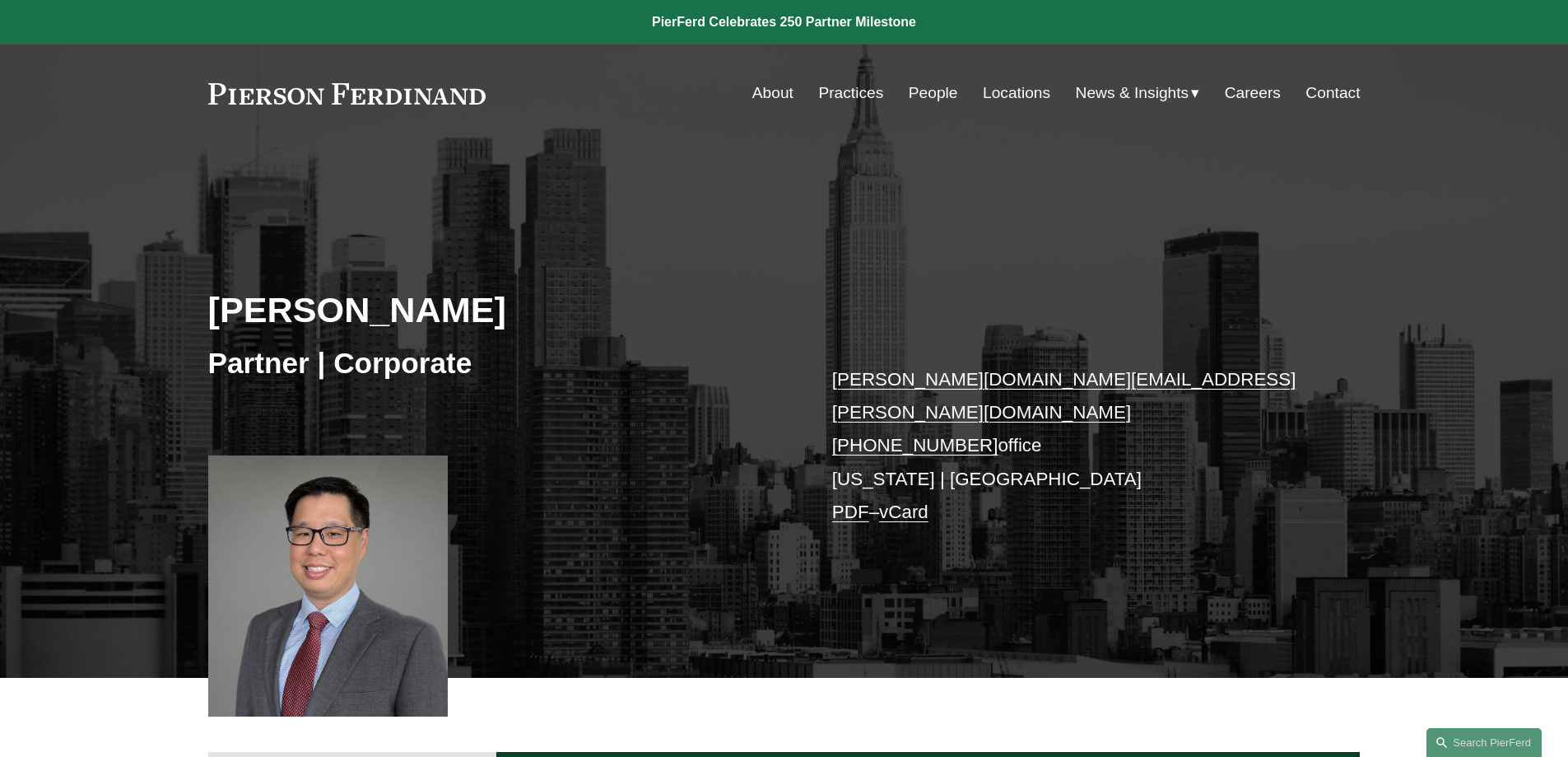
click at [366, 99] on link at bounding box center [347, 94] width 279 height 21
